Goal: Transaction & Acquisition: Purchase product/service

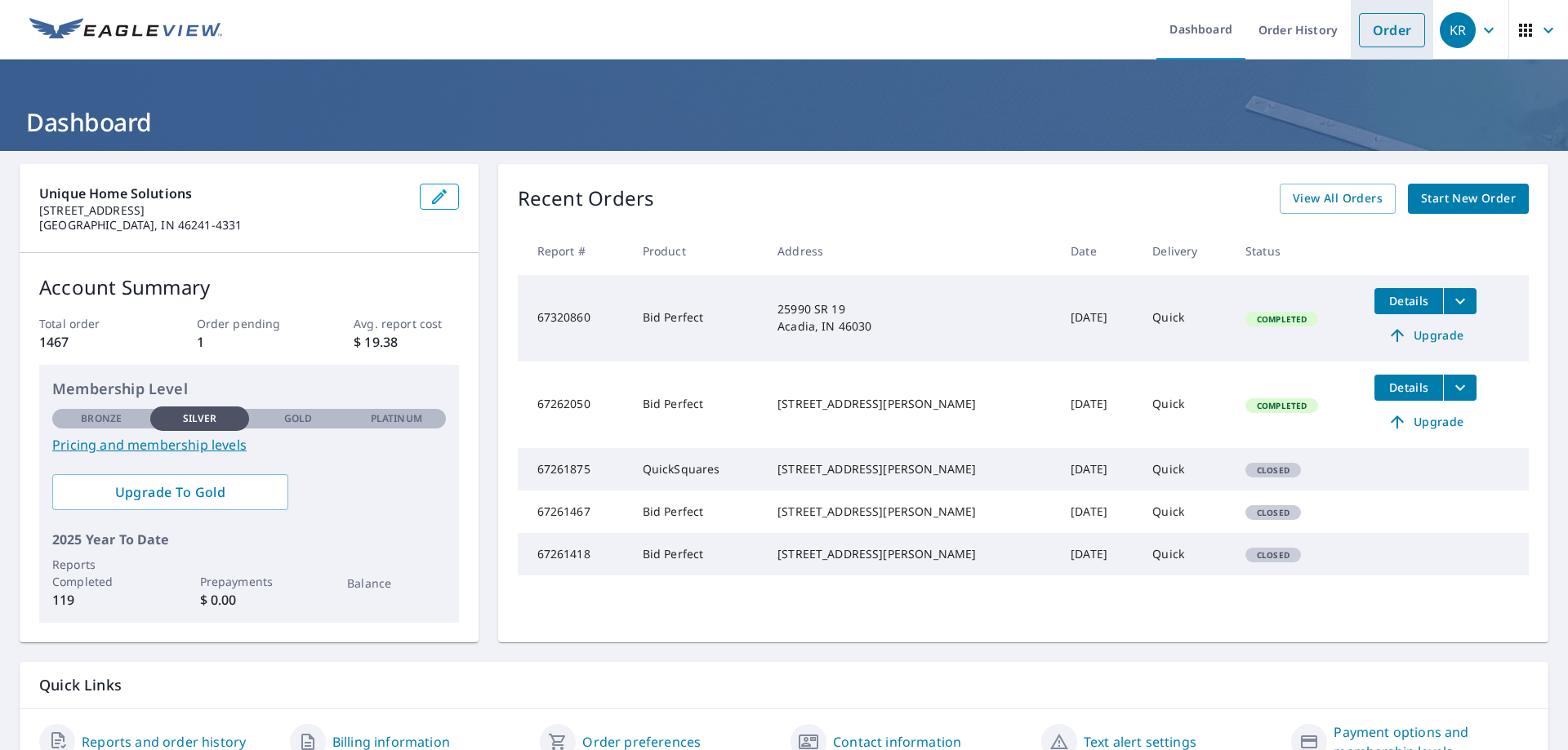
click at [1367, 37] on link "Order" at bounding box center [1392, 30] width 66 height 34
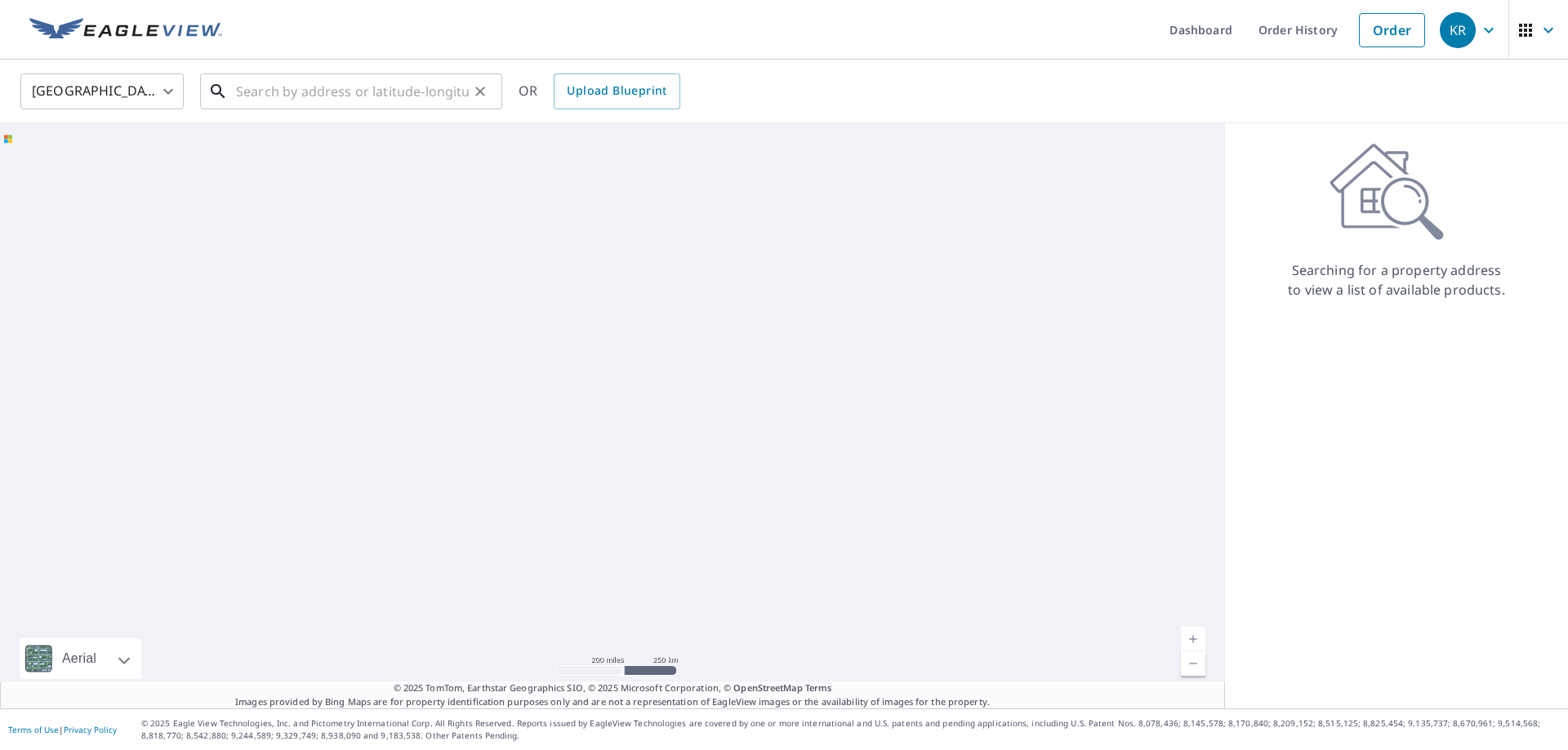
click at [323, 89] on input "text" at bounding box center [352, 91] width 233 height 46
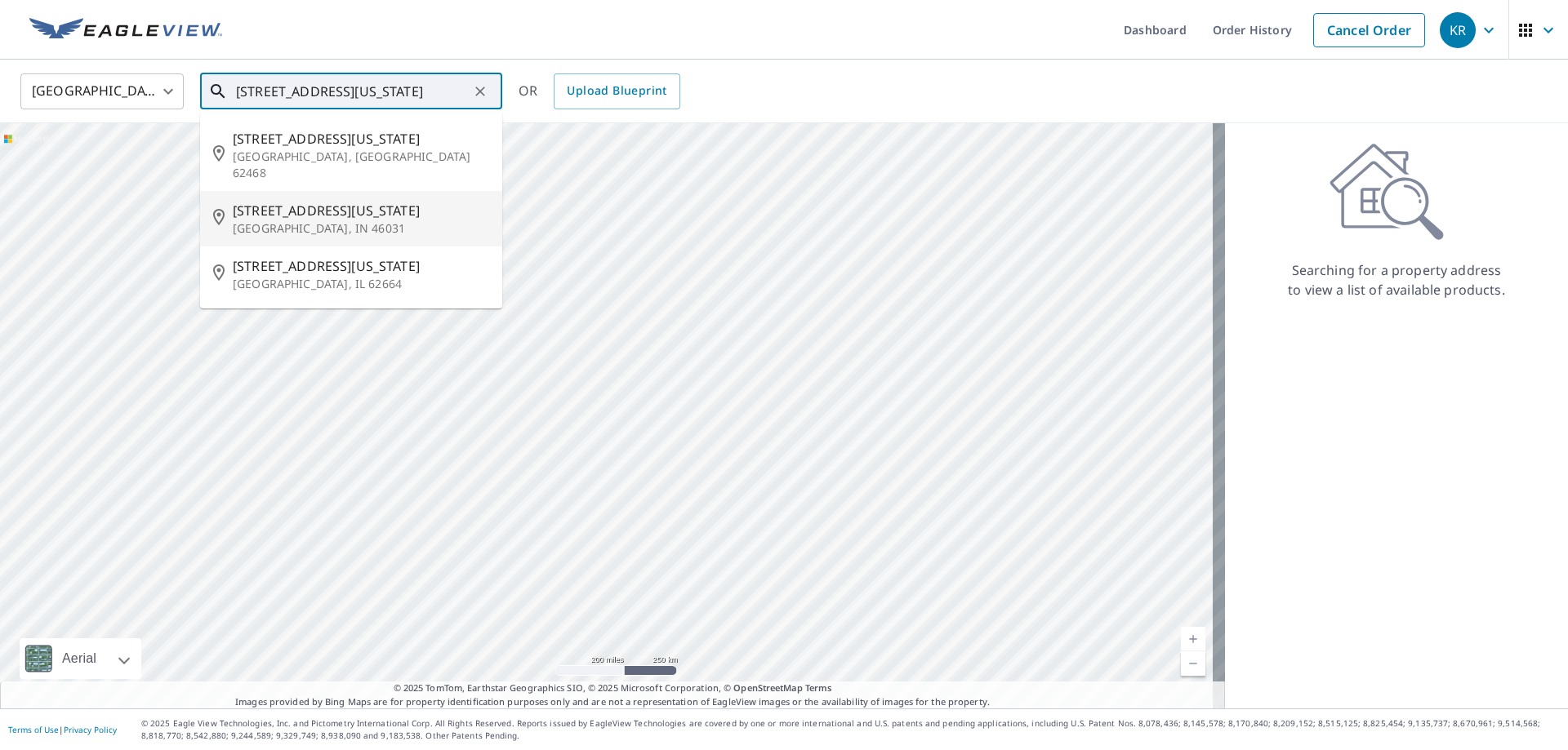
click at [294, 201] on span "[STREET_ADDRESS][US_STATE]" at bounding box center [361, 211] width 256 height 20
type input "[STREET_ADDRESS][US_STATE]"
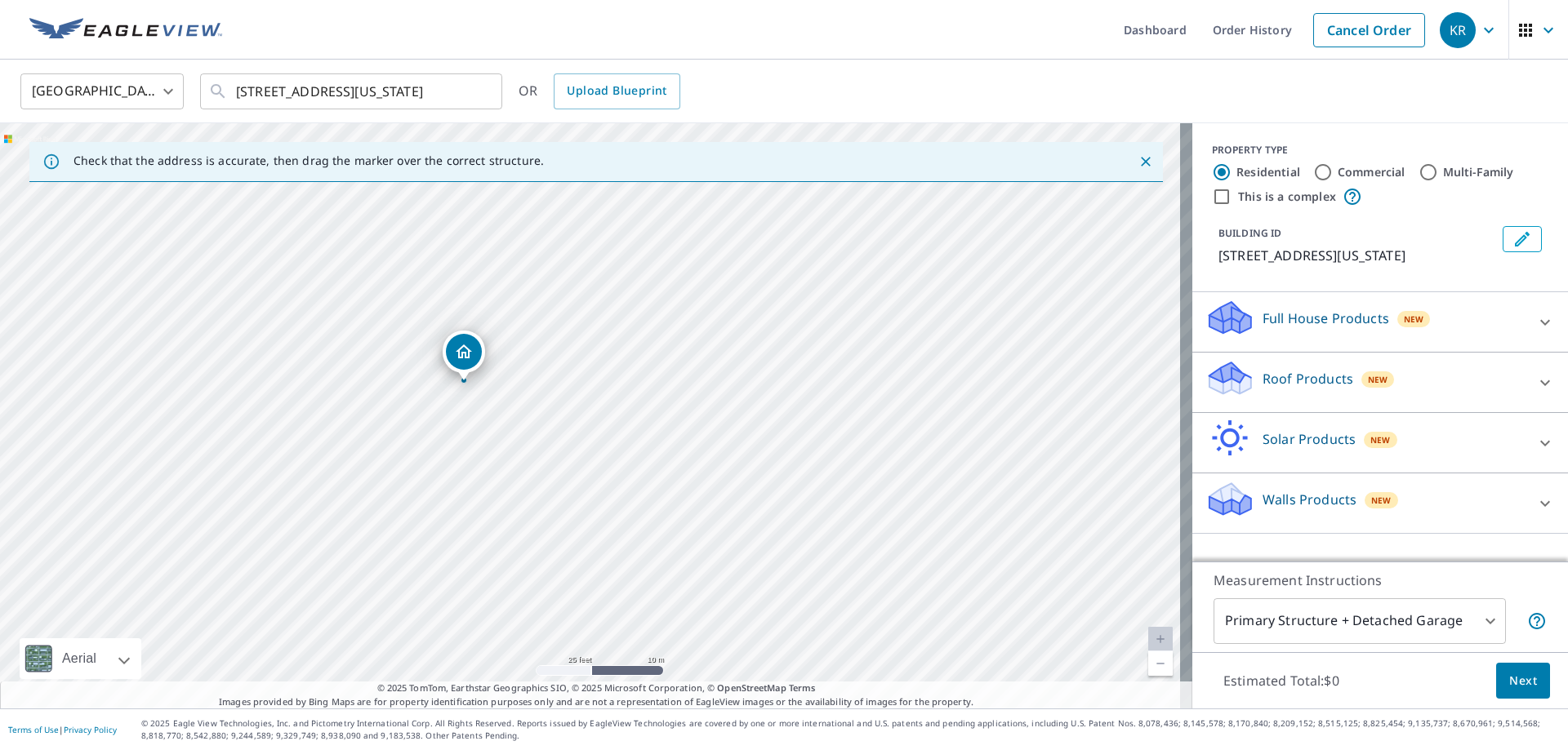
drag, startPoint x: 431, startPoint y: 360, endPoint x: 460, endPoint y: 367, distance: 29.8
click at [1324, 382] on p "Roof Products" at bounding box center [1307, 379] width 90 height 20
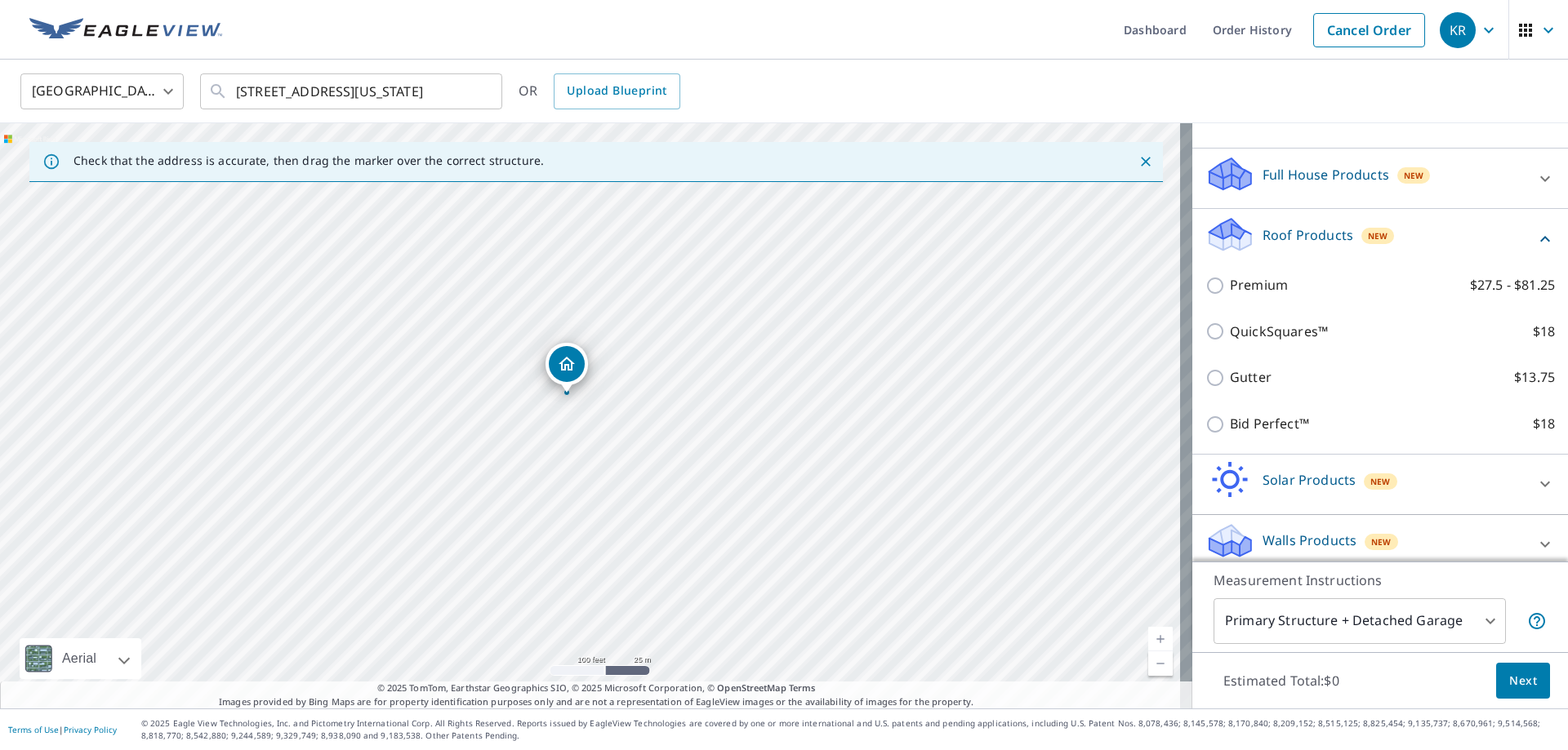
scroll to position [157, 0]
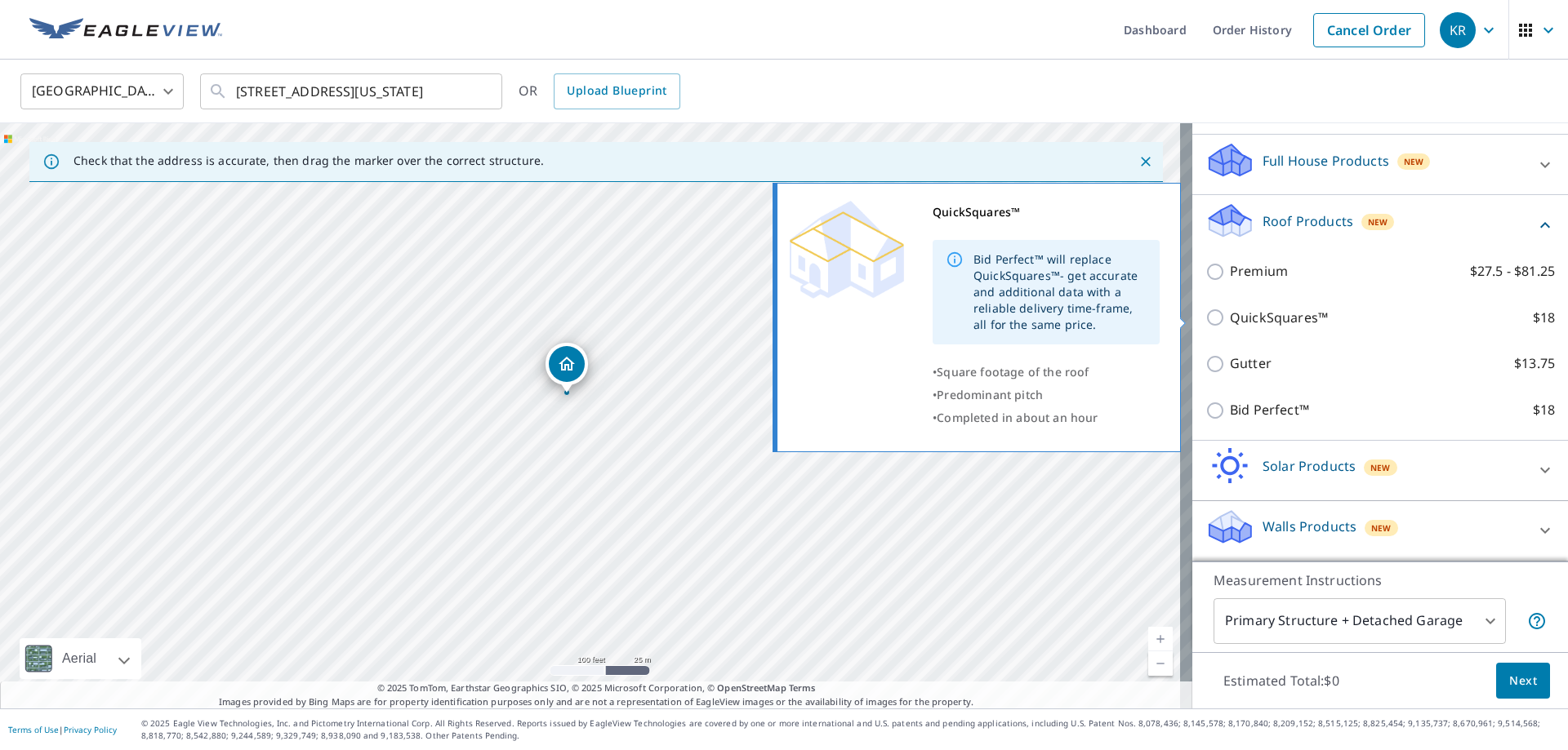
click at [1272, 313] on p "QuickSquares™" at bounding box center [1279, 318] width 98 height 21
click at [1230, 313] on input "QuickSquares™ $18" at bounding box center [1217, 318] width 24 height 20
checkbox input "true"
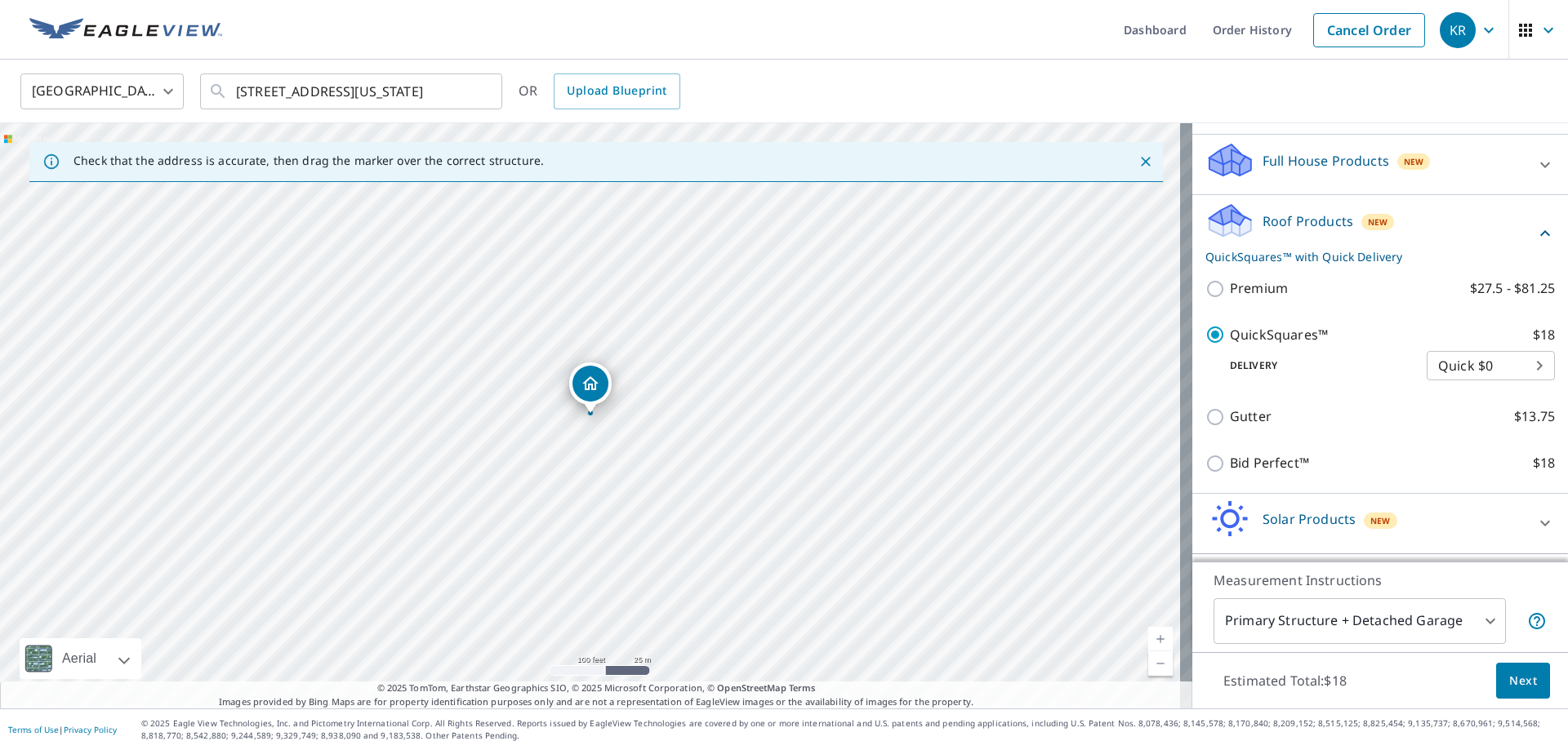
click at [1517, 690] on span "Next" at bounding box center [1522, 681] width 28 height 21
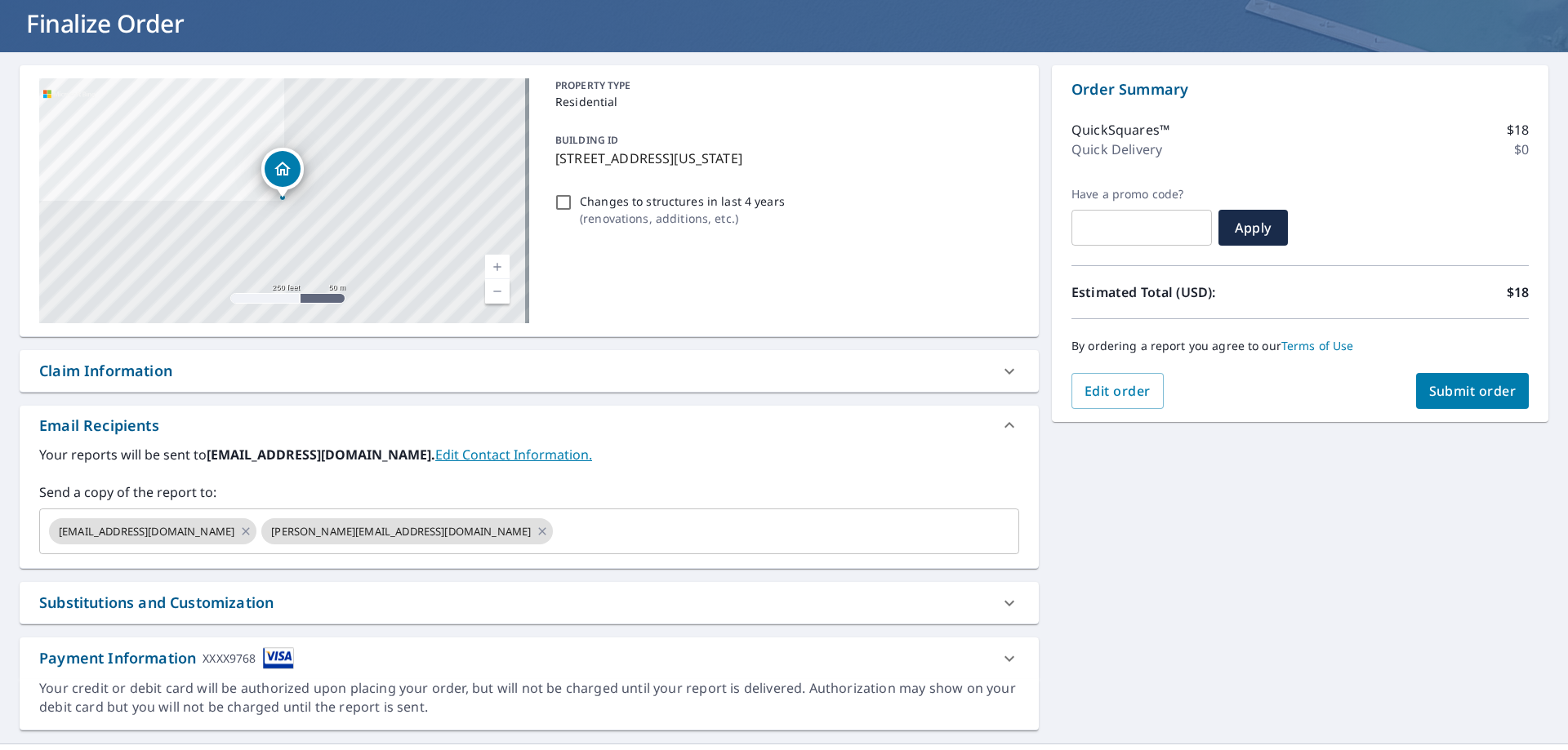
scroll to position [134, 0]
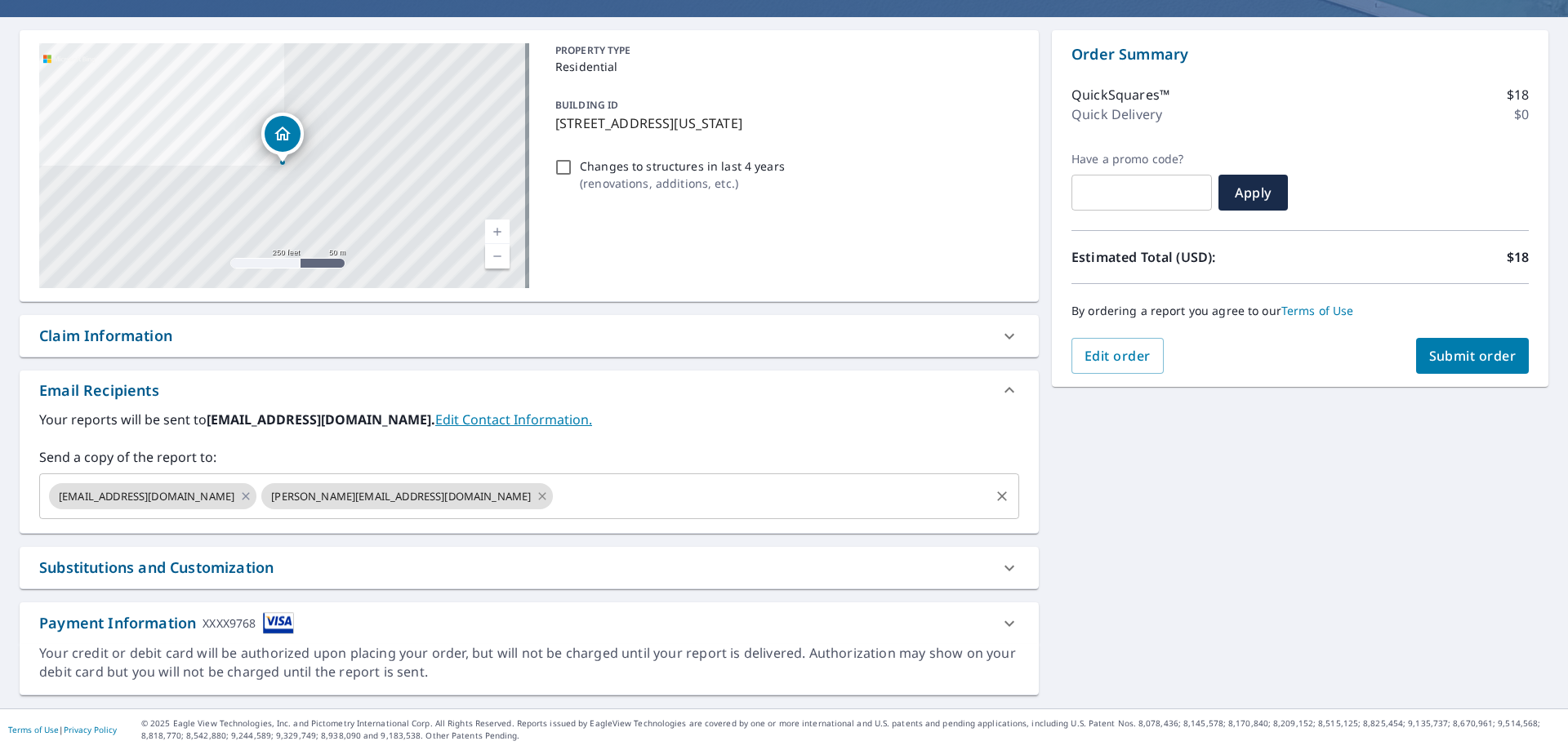
click at [536, 496] on icon at bounding box center [542, 496] width 13 height 18
click at [253, 499] on icon at bounding box center [246, 496] width 13 height 18
checkbox input "true"
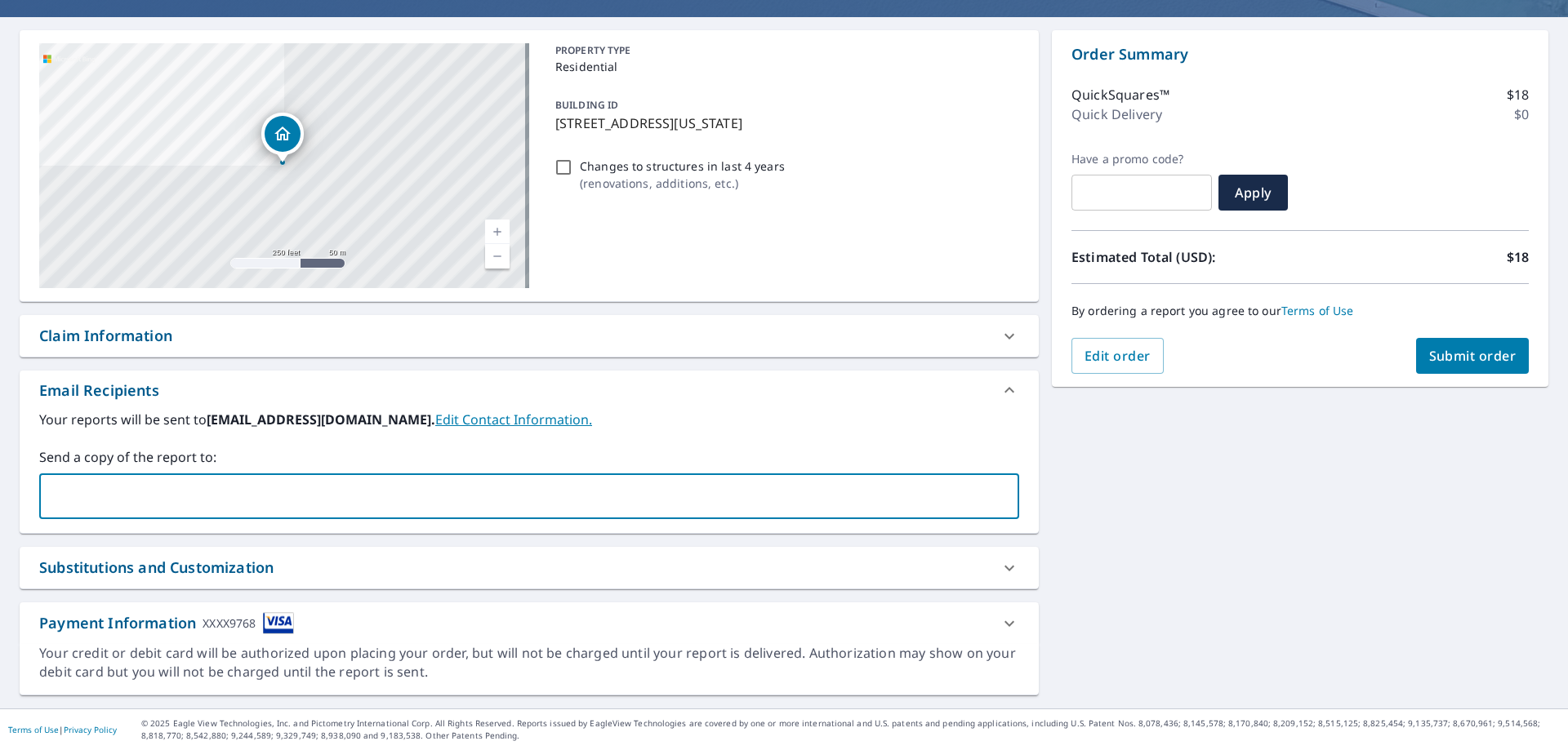
click at [268, 494] on input "text" at bounding box center [516, 496] width 940 height 31
type input "[EMAIL_ADDRESS][DOMAIN_NAME]"
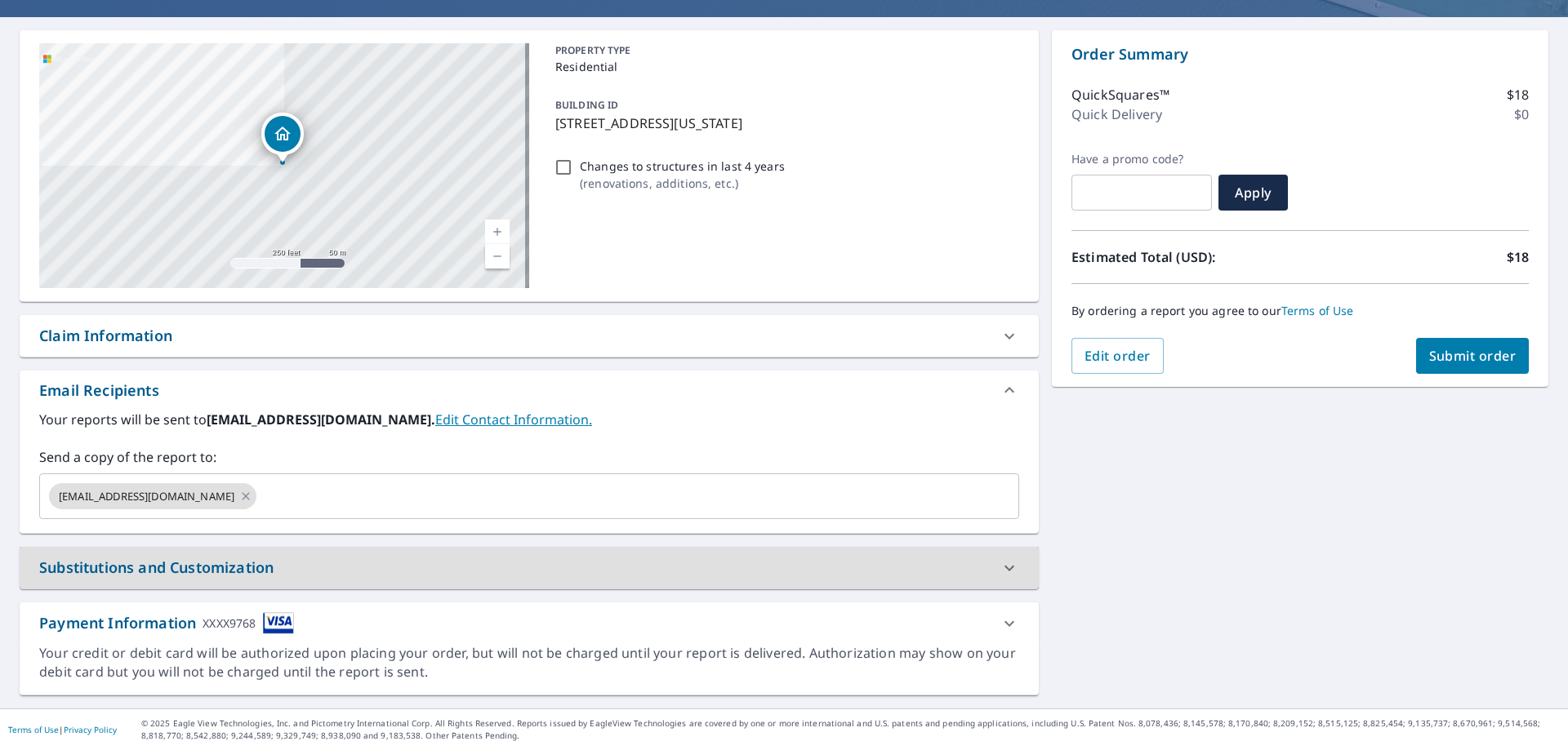
click at [1452, 364] on span "Submit order" at bounding box center [1472, 356] width 88 height 18
checkbox input "true"
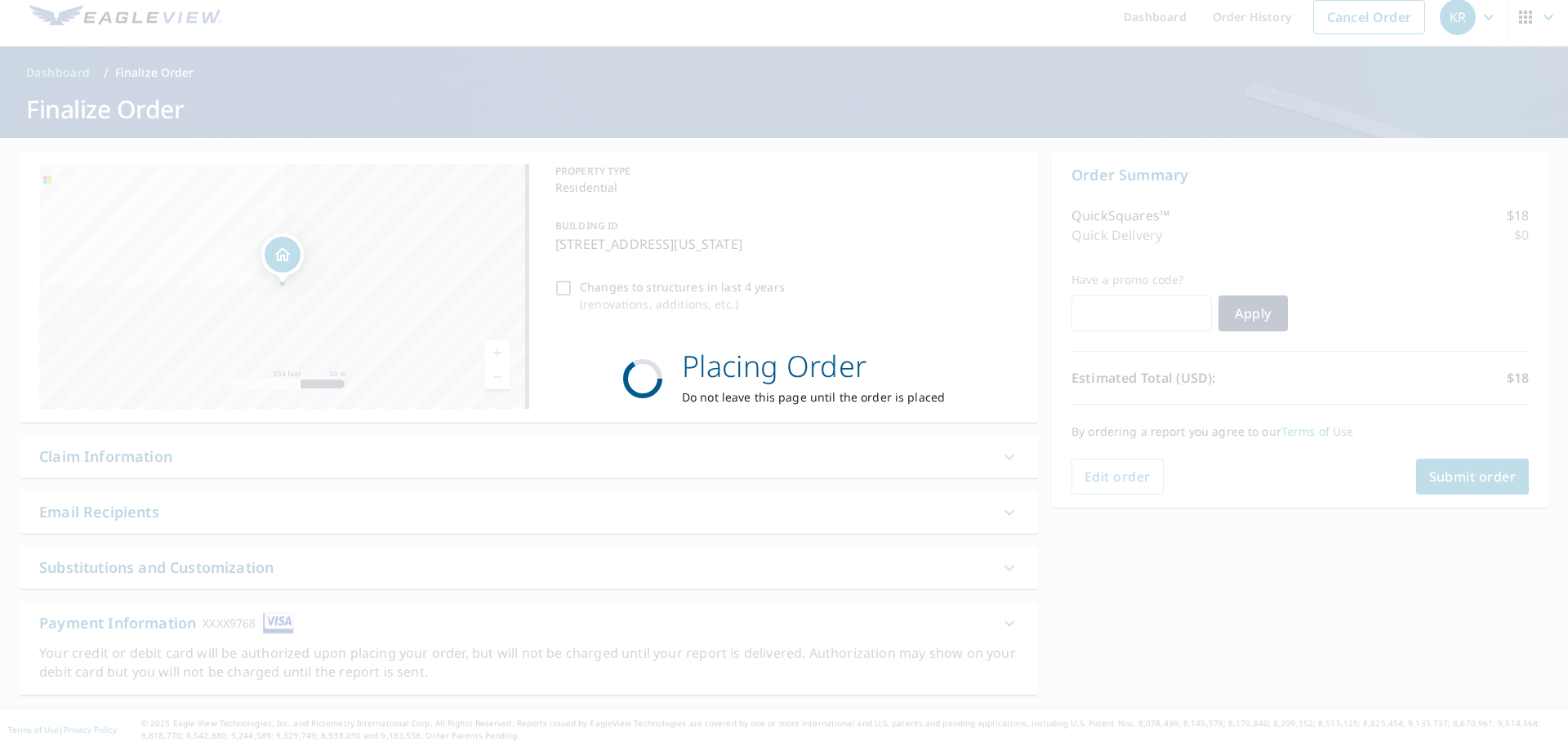
scroll to position [13, 0]
